Goal: Transaction & Acquisition: Purchase product/service

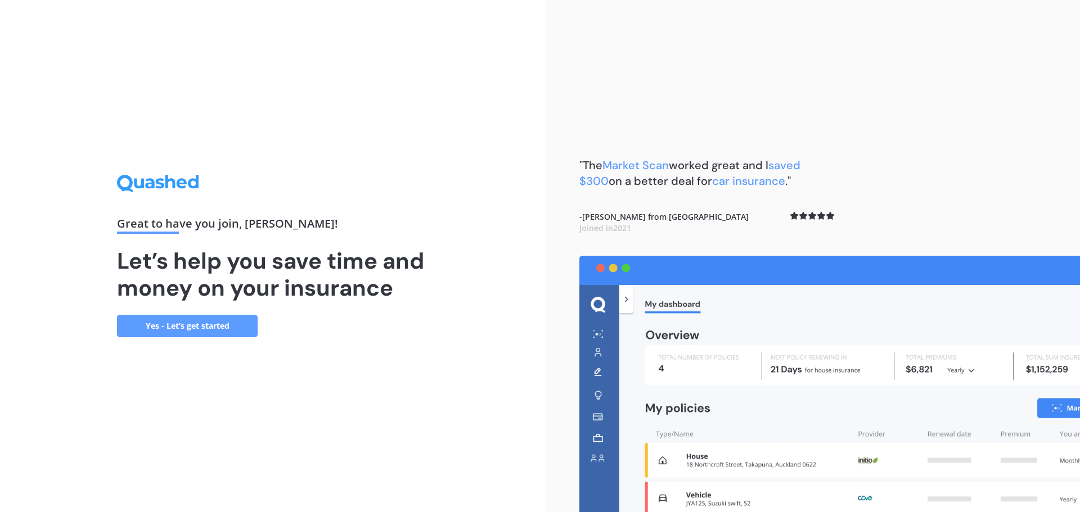
click at [193, 321] on link "Yes - Let’s get started" at bounding box center [187, 326] width 141 height 22
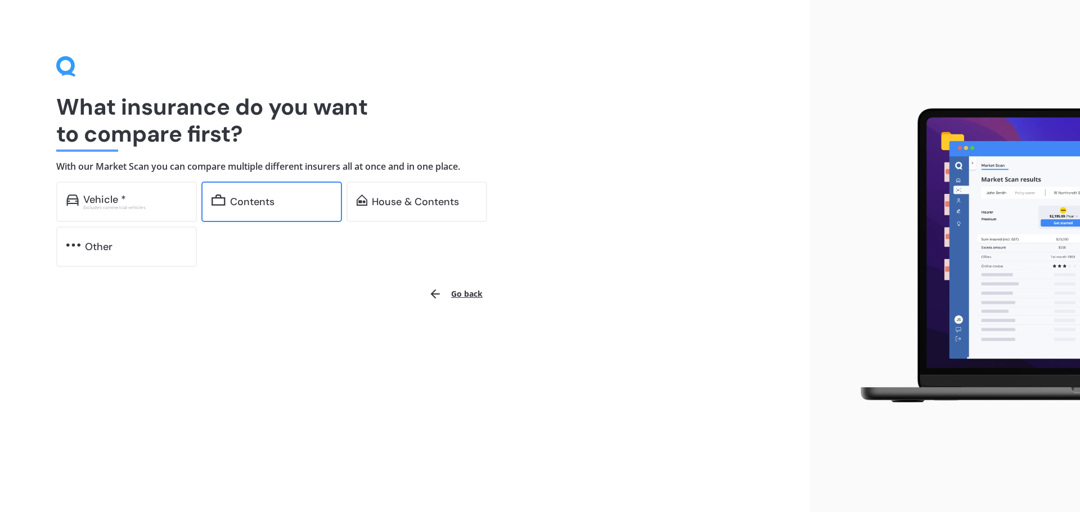
click at [293, 203] on div "Contents" at bounding box center [281, 201] width 102 height 11
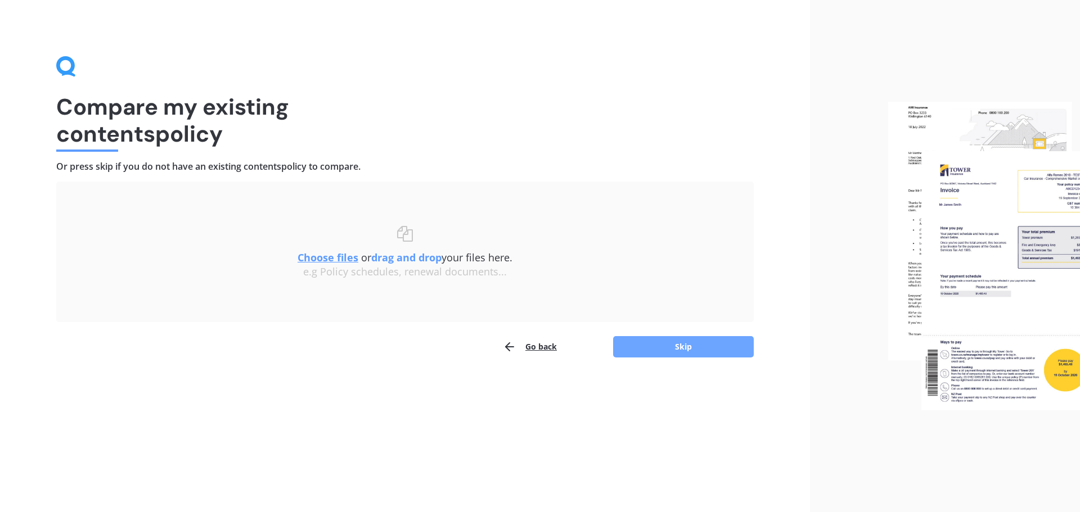
click at [655, 350] on button "Skip" at bounding box center [683, 346] width 141 height 21
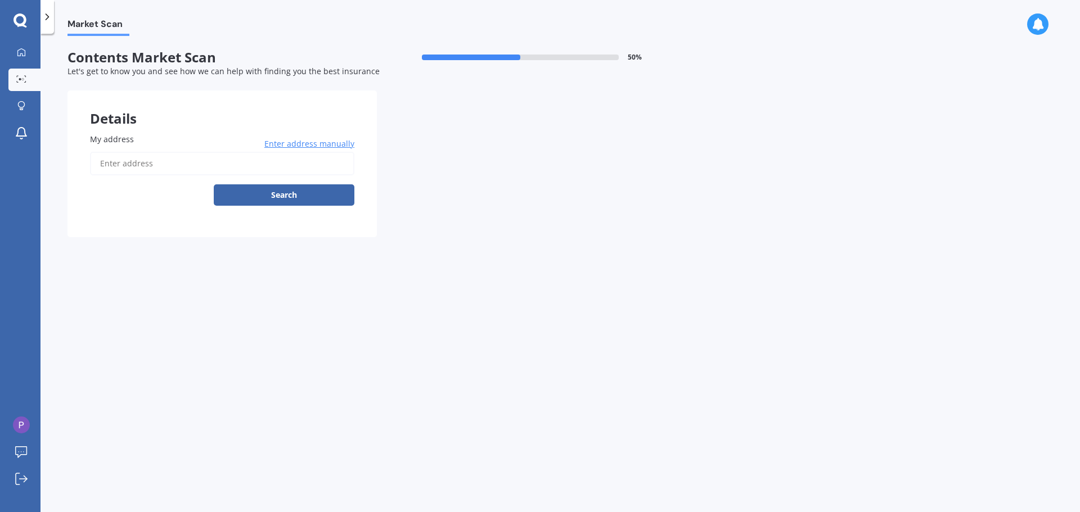
click at [129, 160] on input "My address" at bounding box center [222, 164] width 264 height 24
type input "[STREET_ADDRESS]"
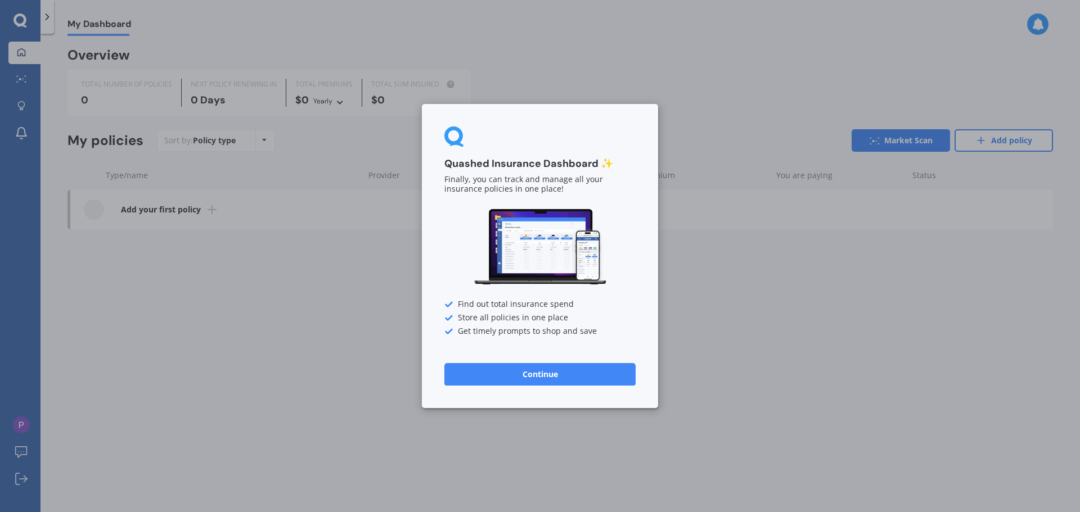
click at [723, 346] on div "Quashed Insurance Dashboard ✨ Finally, you can track and manage all your insura…" at bounding box center [540, 256] width 1080 height 512
click at [512, 378] on button "Continue" at bounding box center [539, 374] width 191 height 22
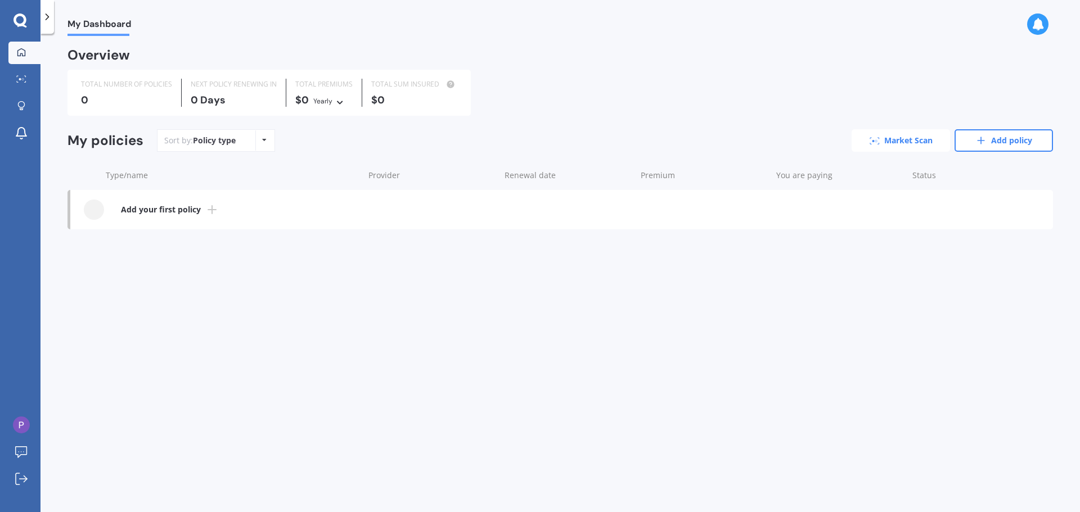
click at [924, 143] on link "Market Scan" at bounding box center [900, 140] width 98 height 22
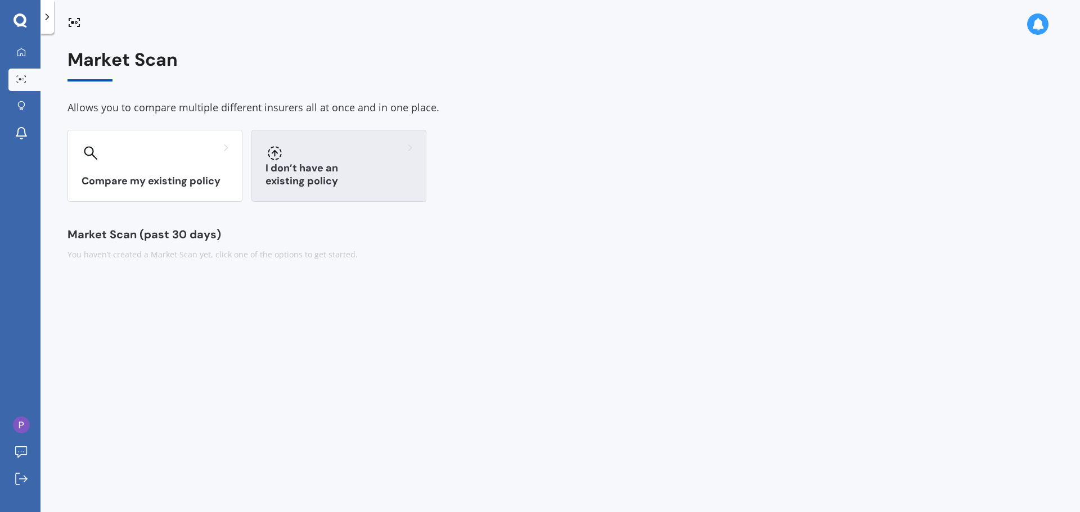
click at [362, 162] on div "I don’t have an existing policy" at bounding box center [338, 166] width 175 height 72
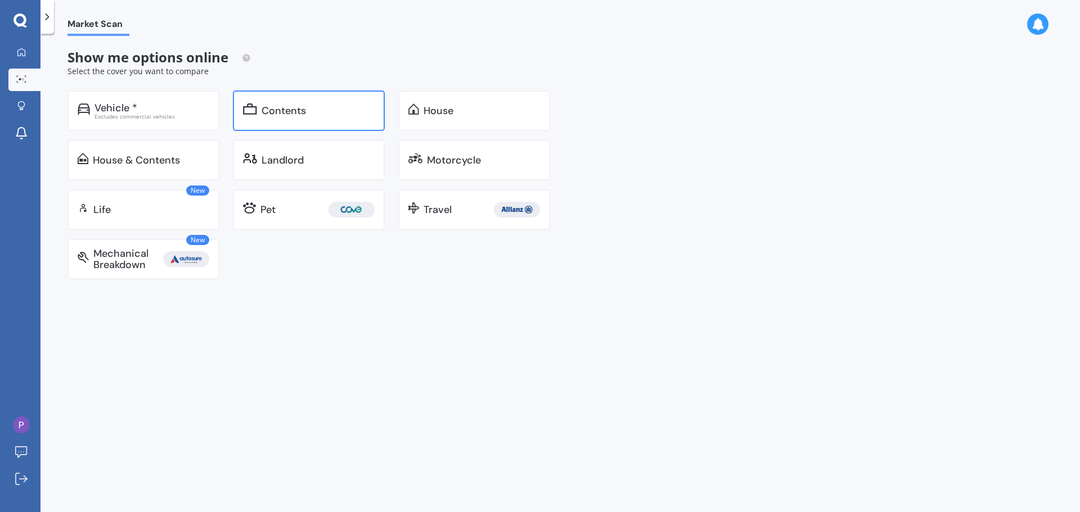
click at [305, 116] on div "Contents" at bounding box center [283, 110] width 44 height 11
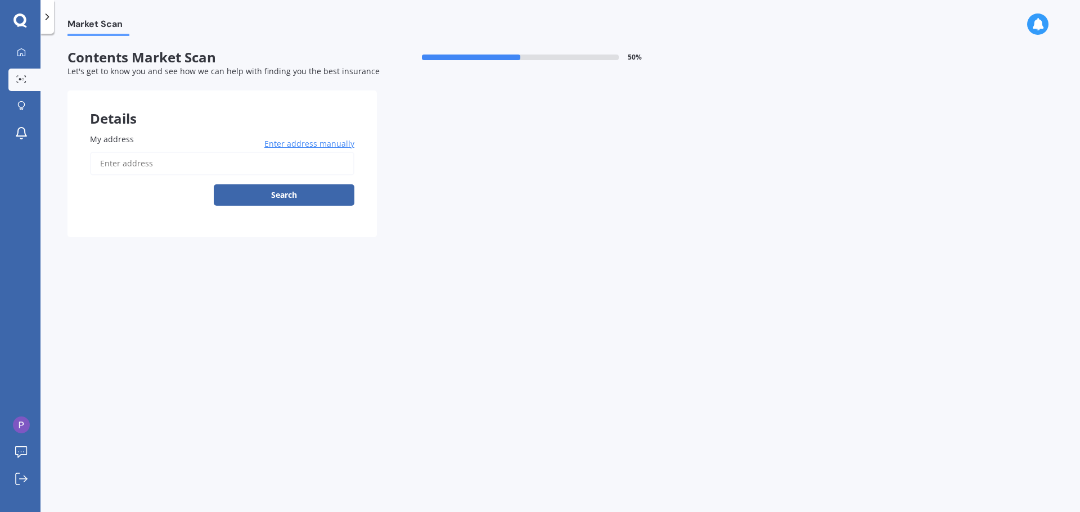
click at [188, 166] on input "My address" at bounding box center [222, 164] width 264 height 24
type input "[STREET_ADDRESS]"
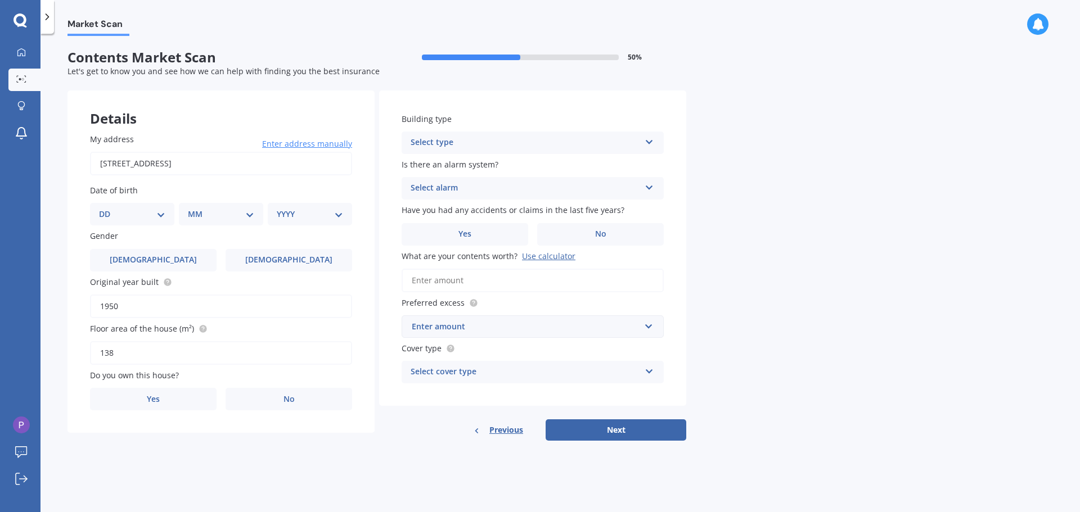
click at [137, 222] on div "DD 01 02 03 04 05 06 07 08 09 10 11 12 13 14 15 16 17 18 19 20 21 22 23 24 25 2…" at bounding box center [132, 214] width 84 height 22
click at [145, 218] on select "DD 01 02 03 04 05 06 07 08 09 10 11 12 13 14 15 16 17 18 19 20 21 22 23 24 25 2…" at bounding box center [132, 214] width 66 height 12
select select "05"
click at [108, 208] on select "DD 01 02 03 04 05 06 07 08 09 10 11 12 13 14 15 16 17 18 19 20 21 22 23 24 25 2…" at bounding box center [132, 214] width 66 height 12
click at [234, 205] on div "MM 01 02 03 04 05 06 07 08 09 10 11 12" at bounding box center [223, 214] width 80 height 22
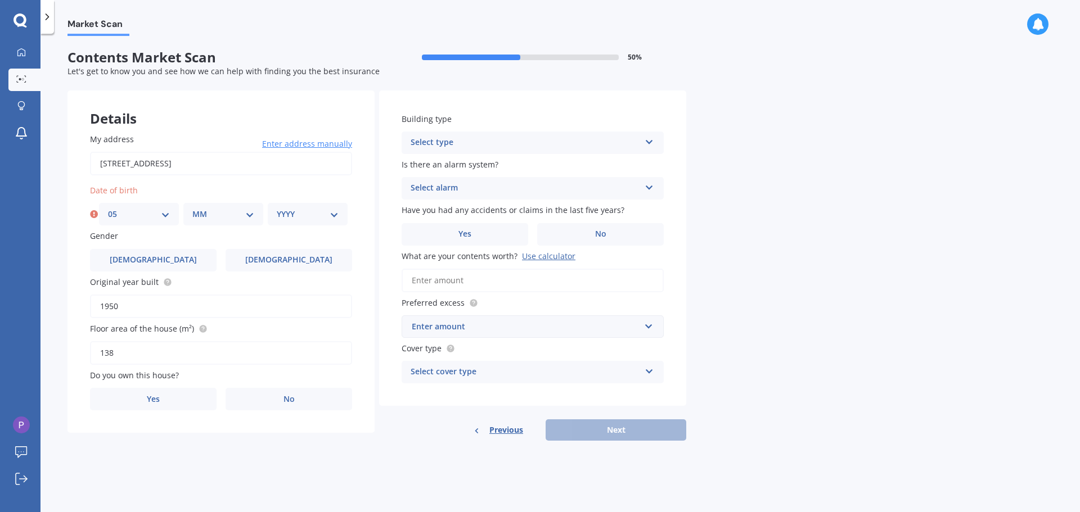
click at [230, 214] on select "MM 01 02 03 04 05 06 07 08 09 10 11 12" at bounding box center [223, 214] width 62 height 12
select select "01"
click at [192, 208] on select "MM 01 02 03 04 05 06 07 08 09 10 11 12" at bounding box center [223, 214] width 62 height 12
click at [302, 222] on div "YYYY 2009 2008 2007 2006 2005 2004 2003 2002 2001 2000 1999 1998 1997 1996 1995…" at bounding box center [308, 214] width 80 height 22
click at [301, 218] on select "YYYY 2009 2008 2007 2006 2005 2004 2003 2002 2001 2000 1999 1998 1997 1996 1995…" at bounding box center [308, 214] width 62 height 12
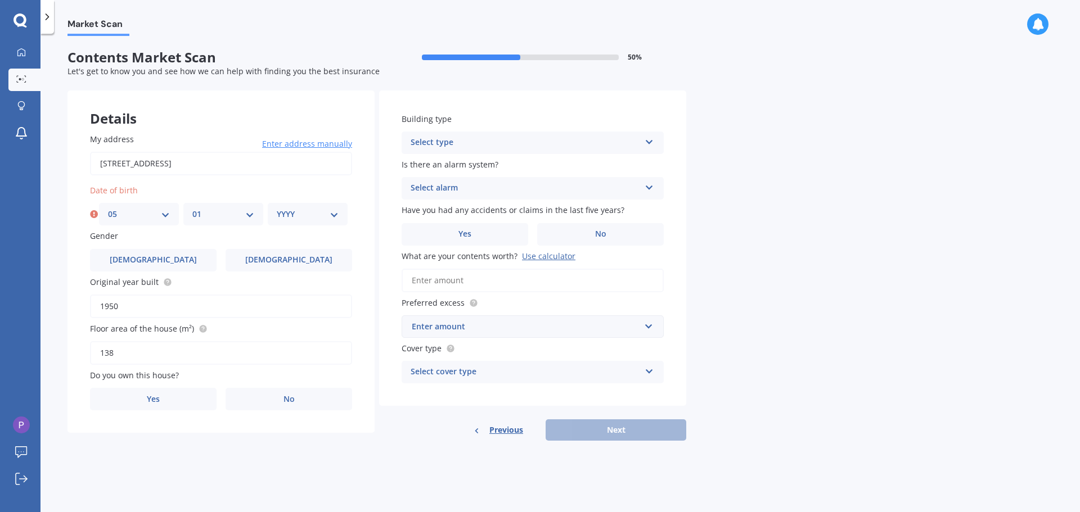
select select "2001"
click at [277, 208] on select "YYYY 2009 2008 2007 2006 2005 2004 2003 2002 2001 2000 1999 1998 1997 1996 1995…" at bounding box center [308, 214] width 62 height 12
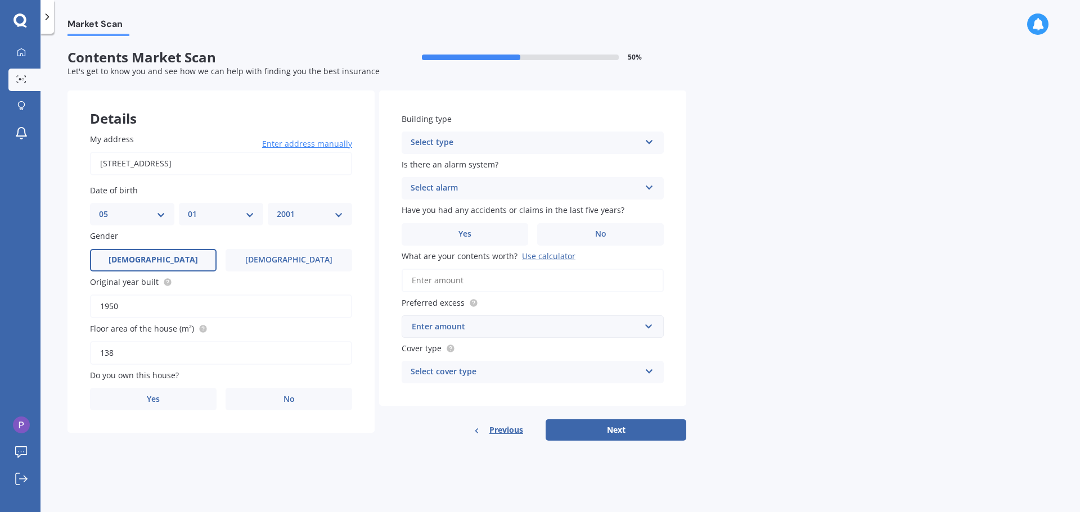
click at [190, 269] on label "[DEMOGRAPHIC_DATA]" at bounding box center [153, 260] width 127 height 22
click at [0, 0] on input "[DEMOGRAPHIC_DATA]" at bounding box center [0, 0] width 0 height 0
click at [165, 303] on input "1950" at bounding box center [221, 307] width 262 height 24
click at [166, 286] on circle at bounding box center [167, 281] width 7 height 7
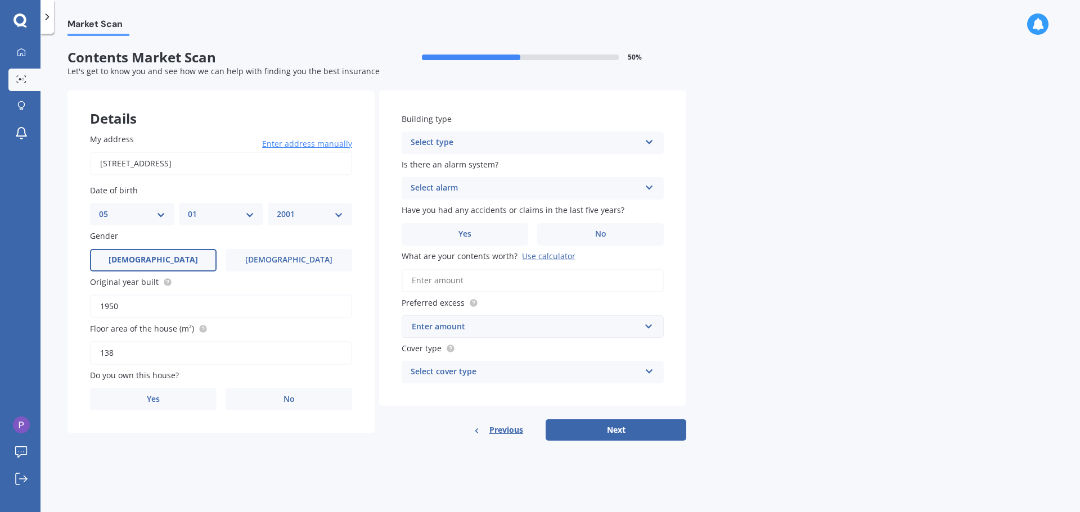
click at [160, 309] on input "1950" at bounding box center [221, 307] width 262 height 24
drag, startPoint x: 180, startPoint y: 306, endPoint x: 52, endPoint y: 291, distance: 129.7
click at [52, 291] on div "Market Scan Contents Market Scan 50 % Let's get to know you and see how we can …" at bounding box center [559, 275] width 1039 height 478
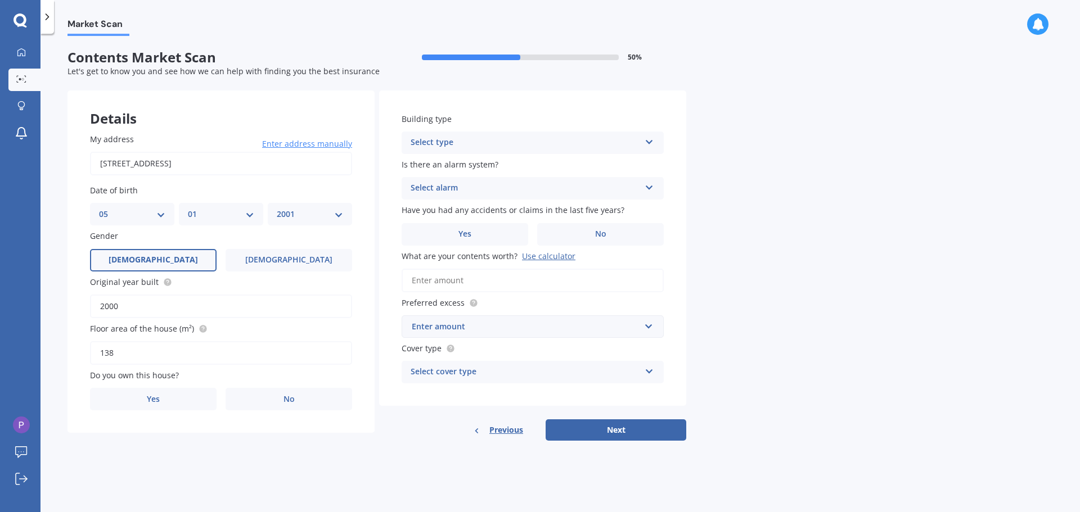
type input "2000"
click at [269, 354] on input "138" at bounding box center [221, 353] width 262 height 24
click at [110, 351] on input "138" at bounding box center [221, 353] width 262 height 24
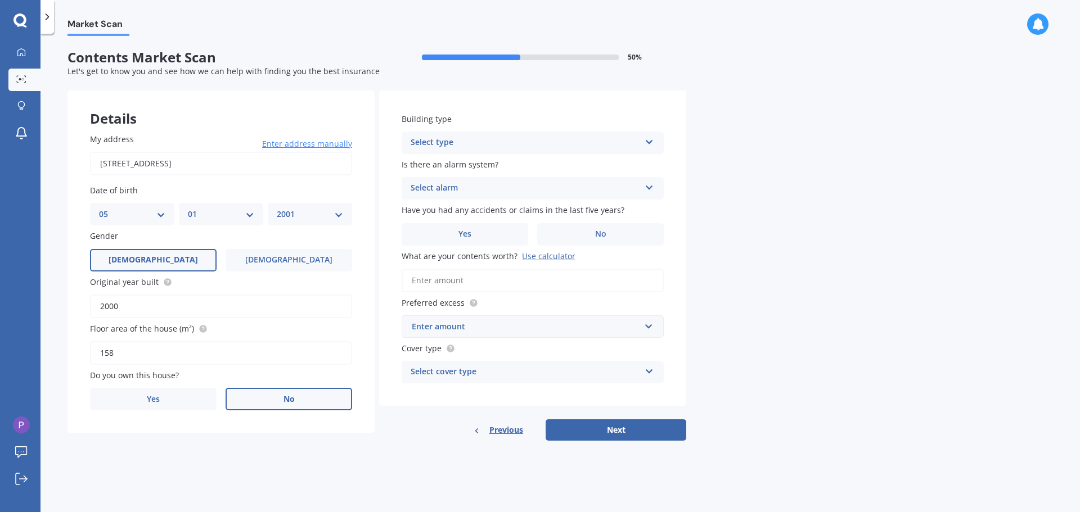
type input "158"
click at [242, 395] on label "No" at bounding box center [288, 399] width 127 height 22
click at [0, 0] on input "No" at bounding box center [0, 0] width 0 height 0
click at [161, 450] on div "Select occupant" at bounding box center [213, 445] width 229 height 13
click at [152, 469] on div "Tenant" at bounding box center [221, 467] width 261 height 20
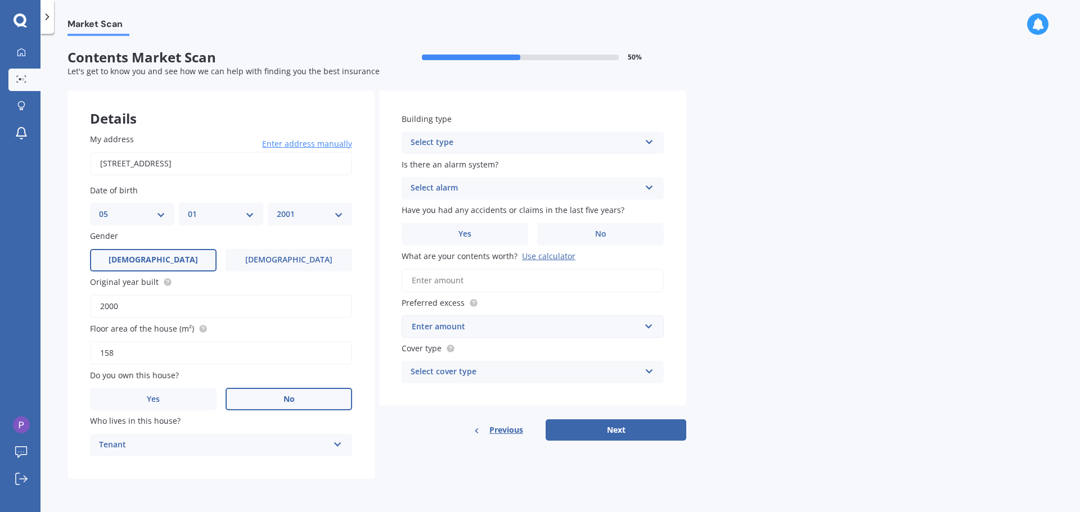
click at [513, 139] on div "Select type" at bounding box center [524, 142] width 229 height 13
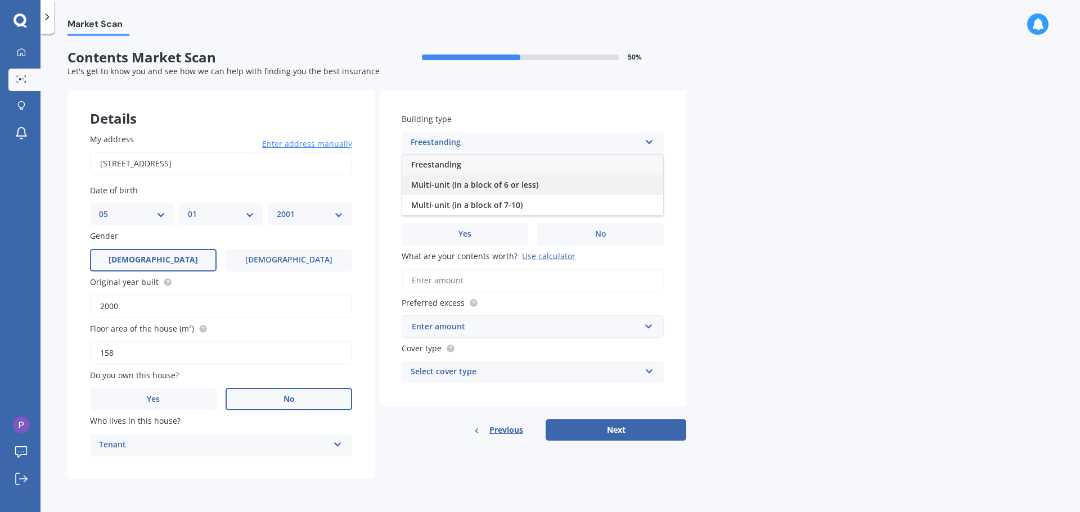
click at [489, 187] on span "Multi-unit (in a block of 6 or less)" at bounding box center [474, 184] width 127 height 11
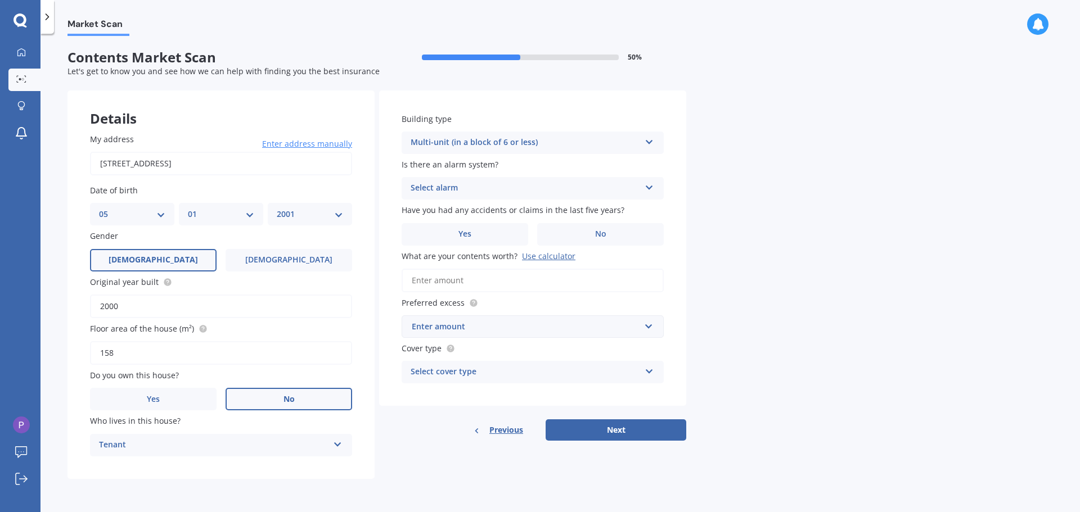
click at [437, 183] on div "Select alarm" at bounding box center [524, 188] width 229 height 13
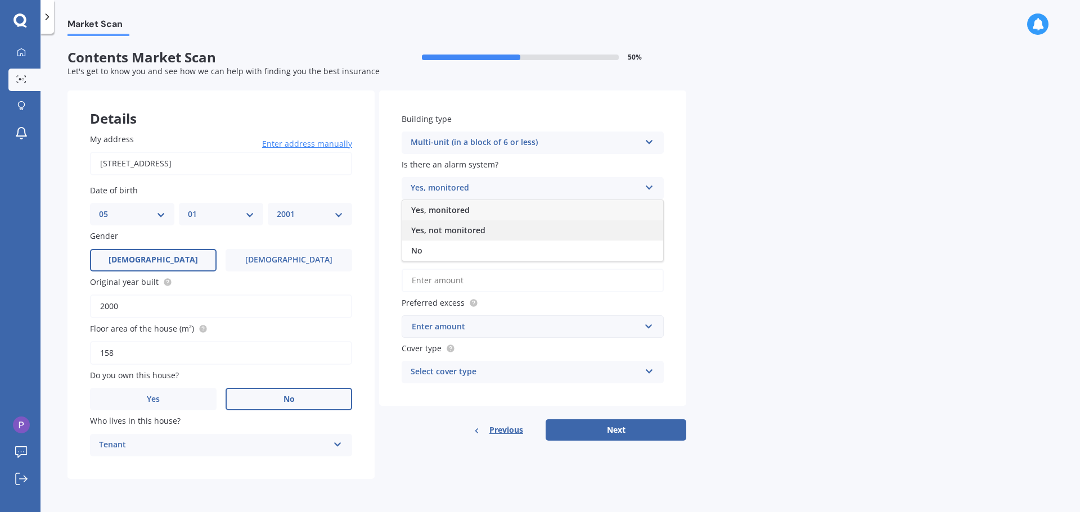
click at [445, 228] on span "Yes, not monitored" at bounding box center [448, 230] width 74 height 11
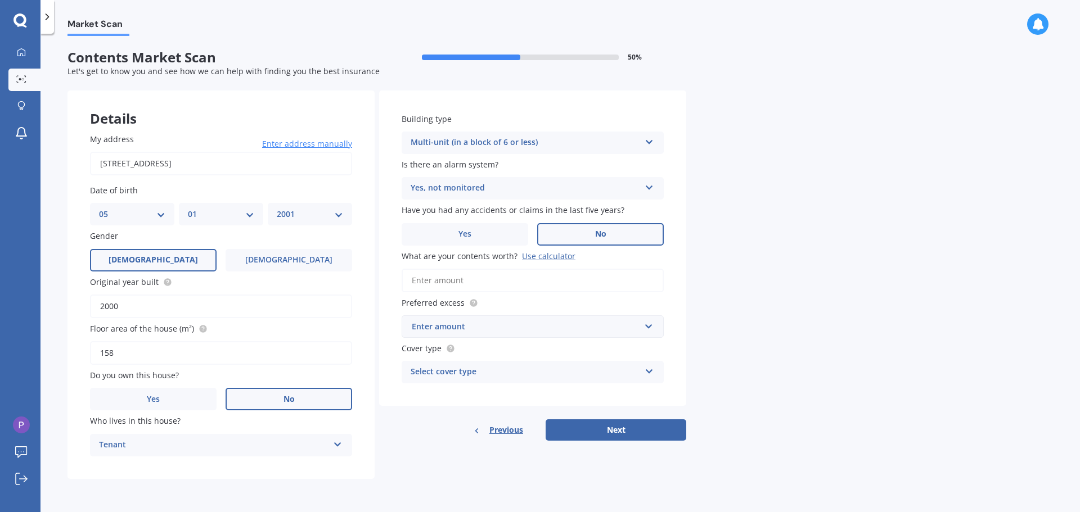
click at [596, 234] on span "No" at bounding box center [600, 234] width 11 height 10
click at [0, 0] on input "No" at bounding box center [0, 0] width 0 height 0
click at [466, 286] on input "What are your contents worth? Use calculator" at bounding box center [532, 281] width 262 height 24
paste input "$34,600"
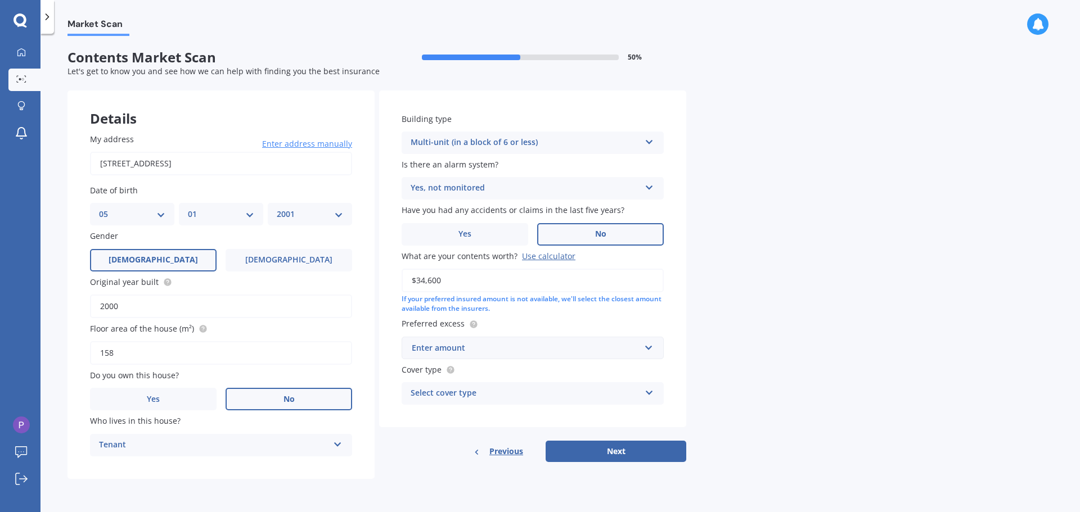
type input "$34,600"
click at [463, 347] on div "Enter amount" at bounding box center [526, 348] width 228 height 12
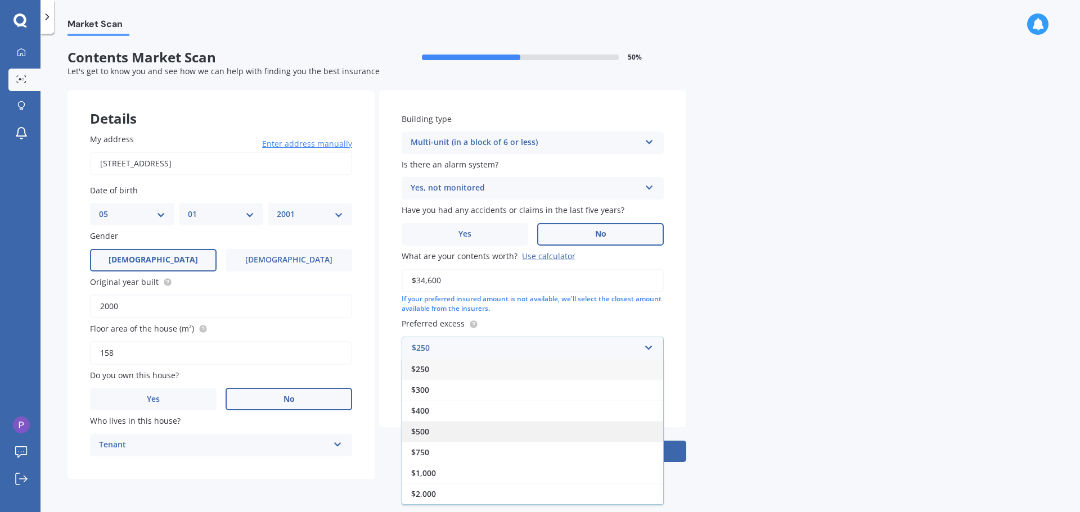
click at [433, 427] on div "$500" at bounding box center [532, 431] width 261 height 21
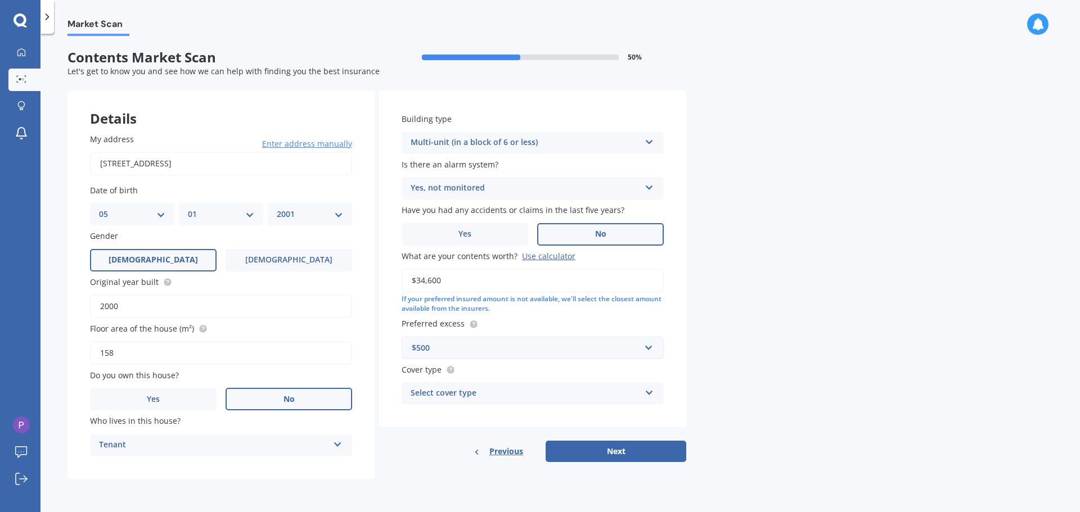
click at [442, 390] on div "Select cover type" at bounding box center [524, 393] width 229 height 13
click at [454, 368] on label "Cover type" at bounding box center [530, 370] width 258 height 12
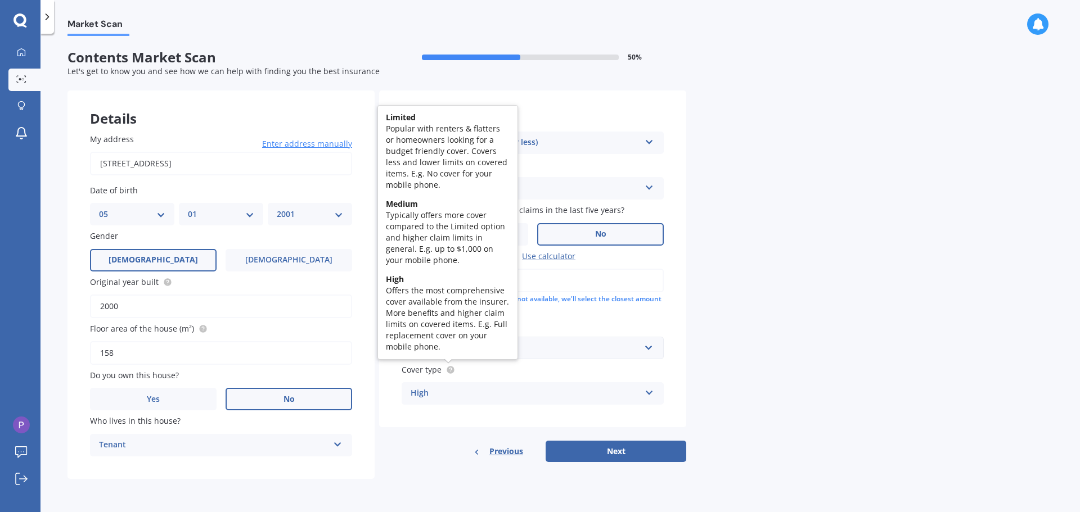
click at [452, 369] on circle at bounding box center [449, 369] width 7 height 7
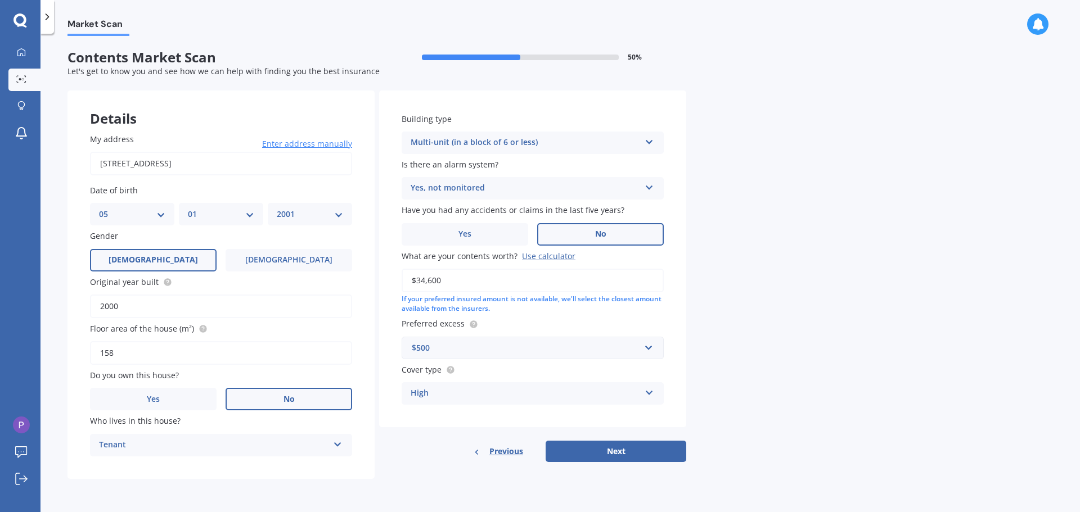
click at [466, 397] on div "High" at bounding box center [524, 393] width 229 height 13
click at [727, 371] on div "Market Scan Contents Market Scan 50 % Let's get to know you and see how we can …" at bounding box center [559, 275] width 1039 height 478
click at [606, 445] on button "Next" at bounding box center [615, 451] width 141 height 21
select select "05"
select select "01"
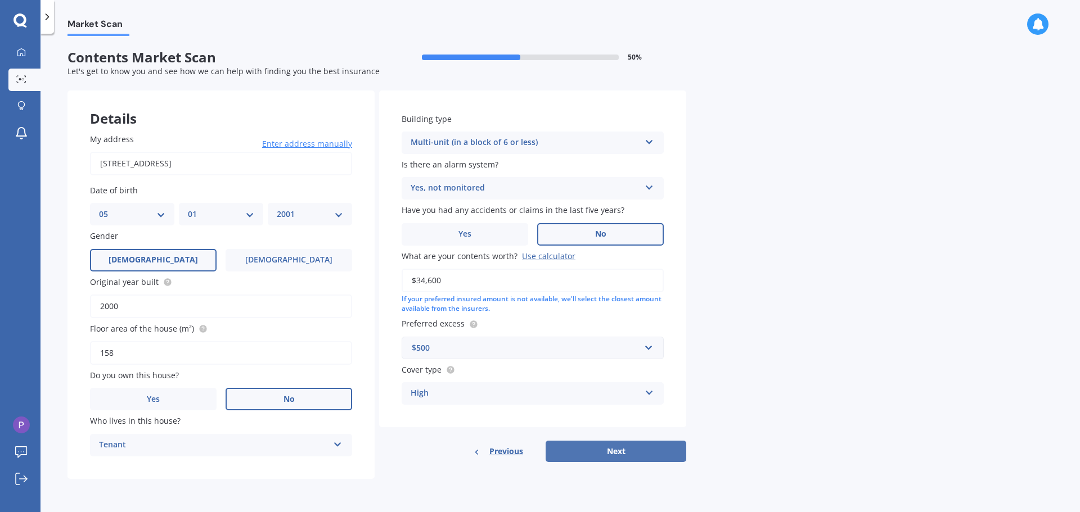
select select "2001"
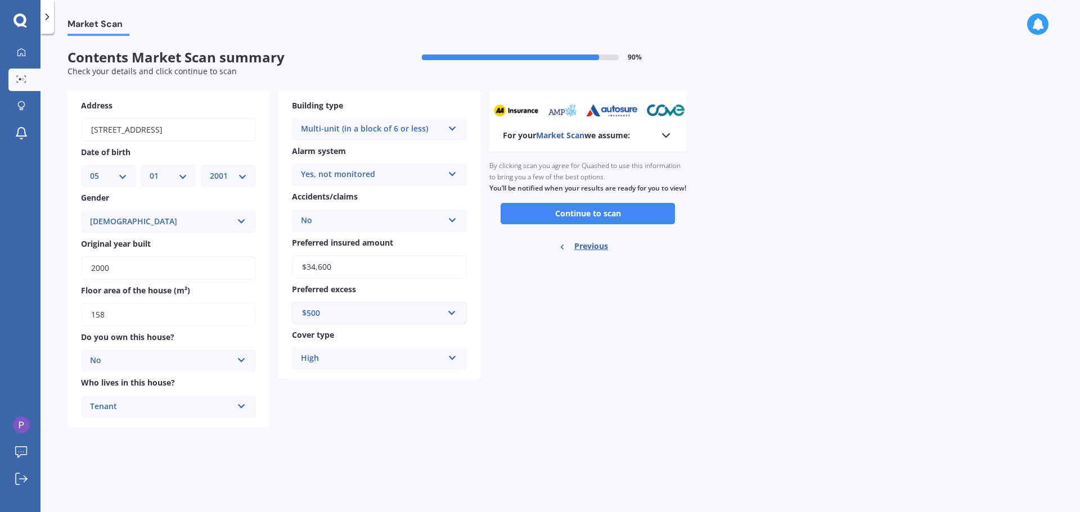
click at [661, 134] on icon at bounding box center [665, 135] width 13 height 13
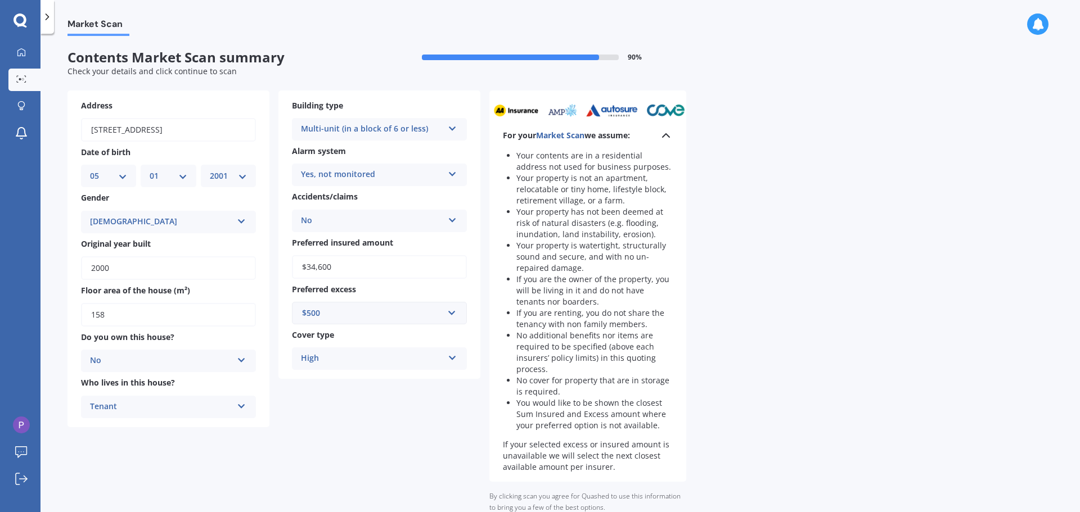
click at [661, 134] on icon at bounding box center [665, 135] width 13 height 13
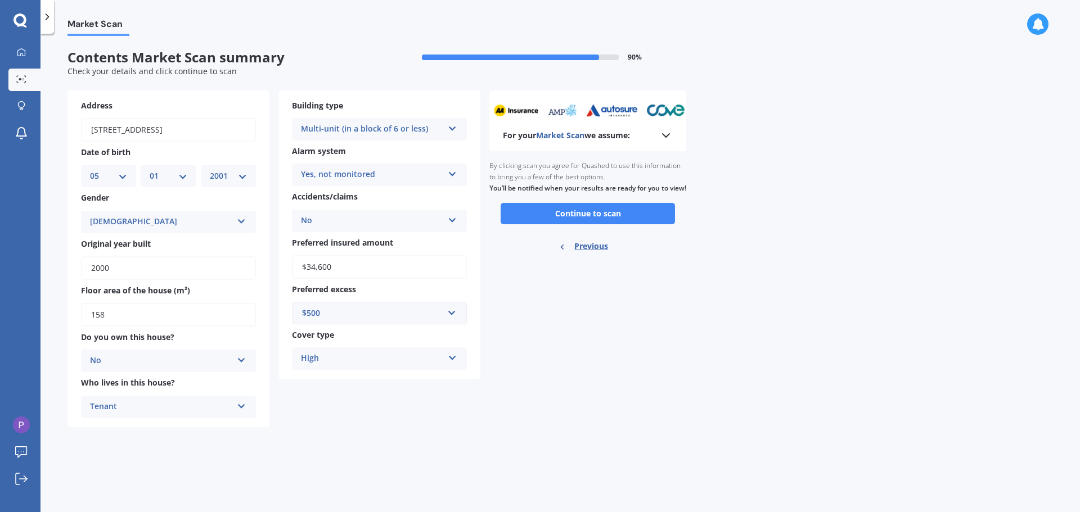
click at [661, 136] on icon at bounding box center [665, 135] width 13 height 13
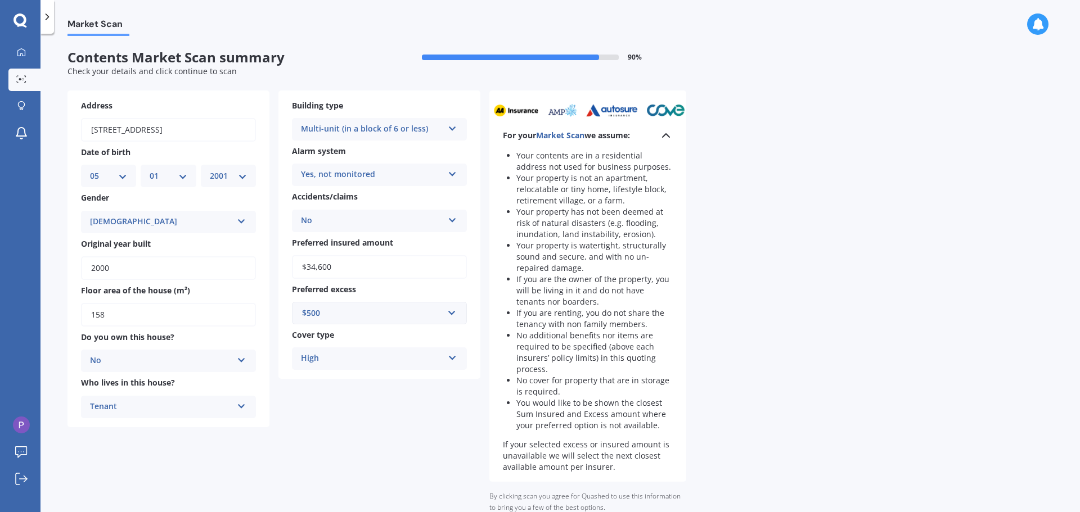
click at [661, 136] on icon at bounding box center [665, 135] width 13 height 13
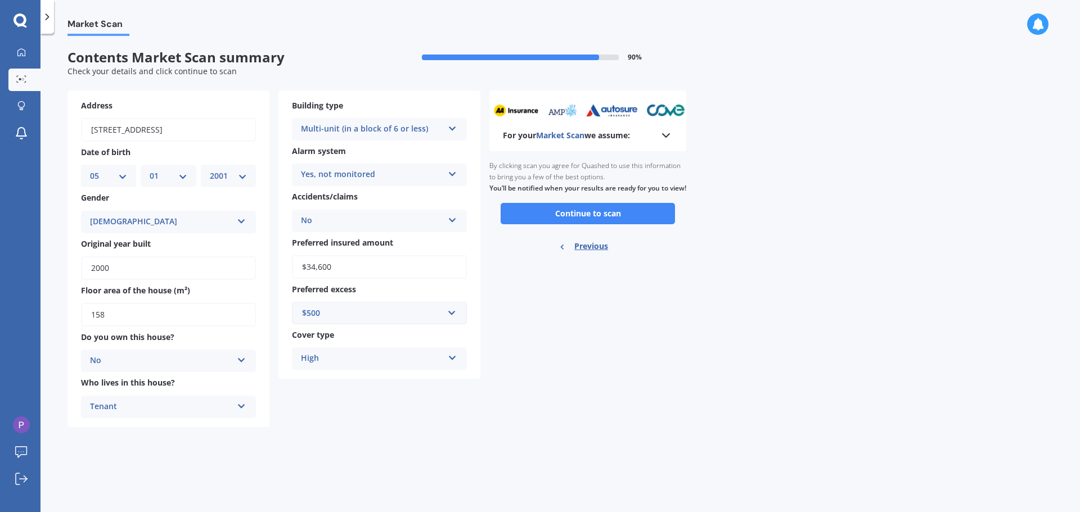
click at [662, 138] on icon at bounding box center [665, 135] width 13 height 13
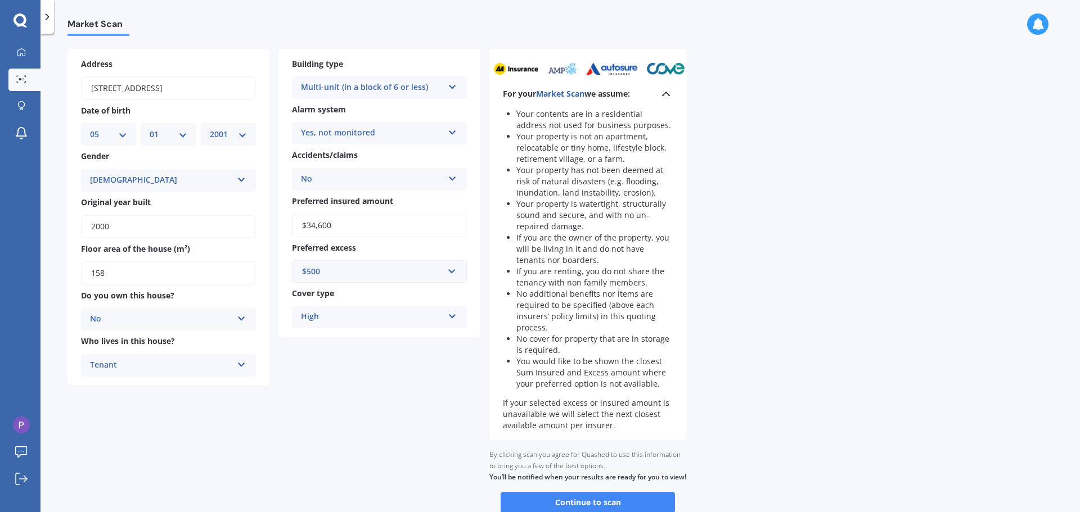
scroll to position [112, 0]
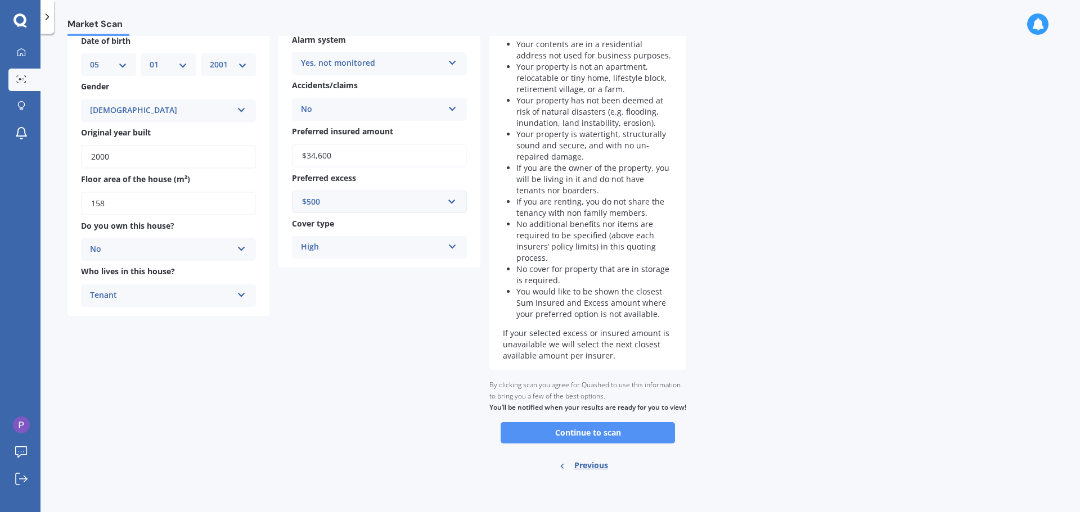
click at [567, 439] on button "Continue to scan" at bounding box center [587, 432] width 174 height 21
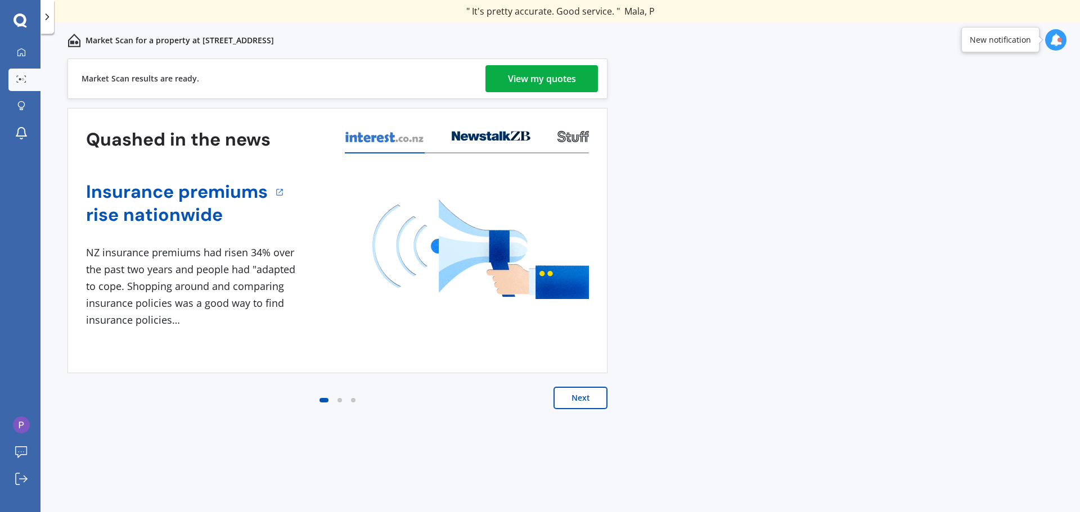
click at [525, 74] on div "View my quotes" at bounding box center [542, 78] width 68 height 27
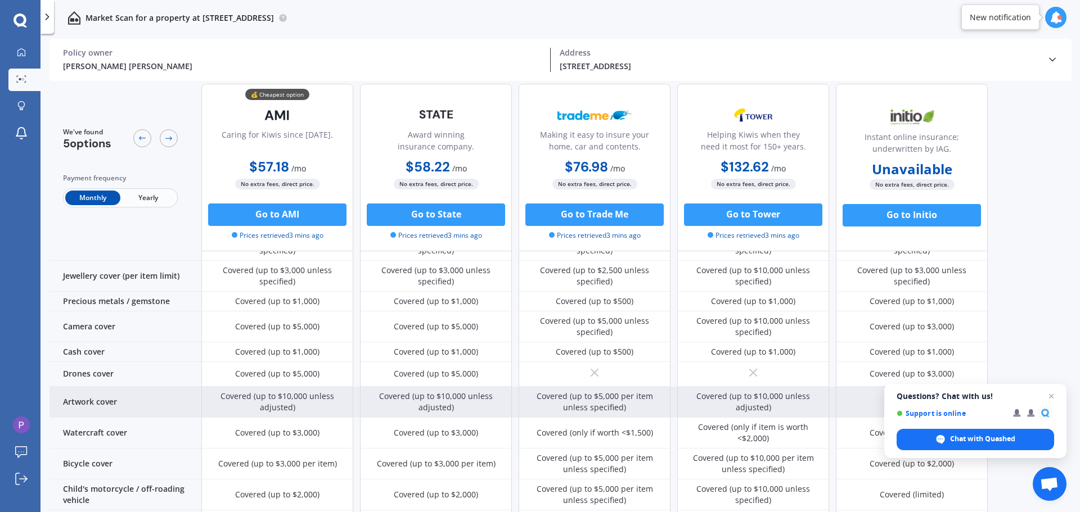
scroll to position [295, 0]
